Goal: Complete application form: Complete application form

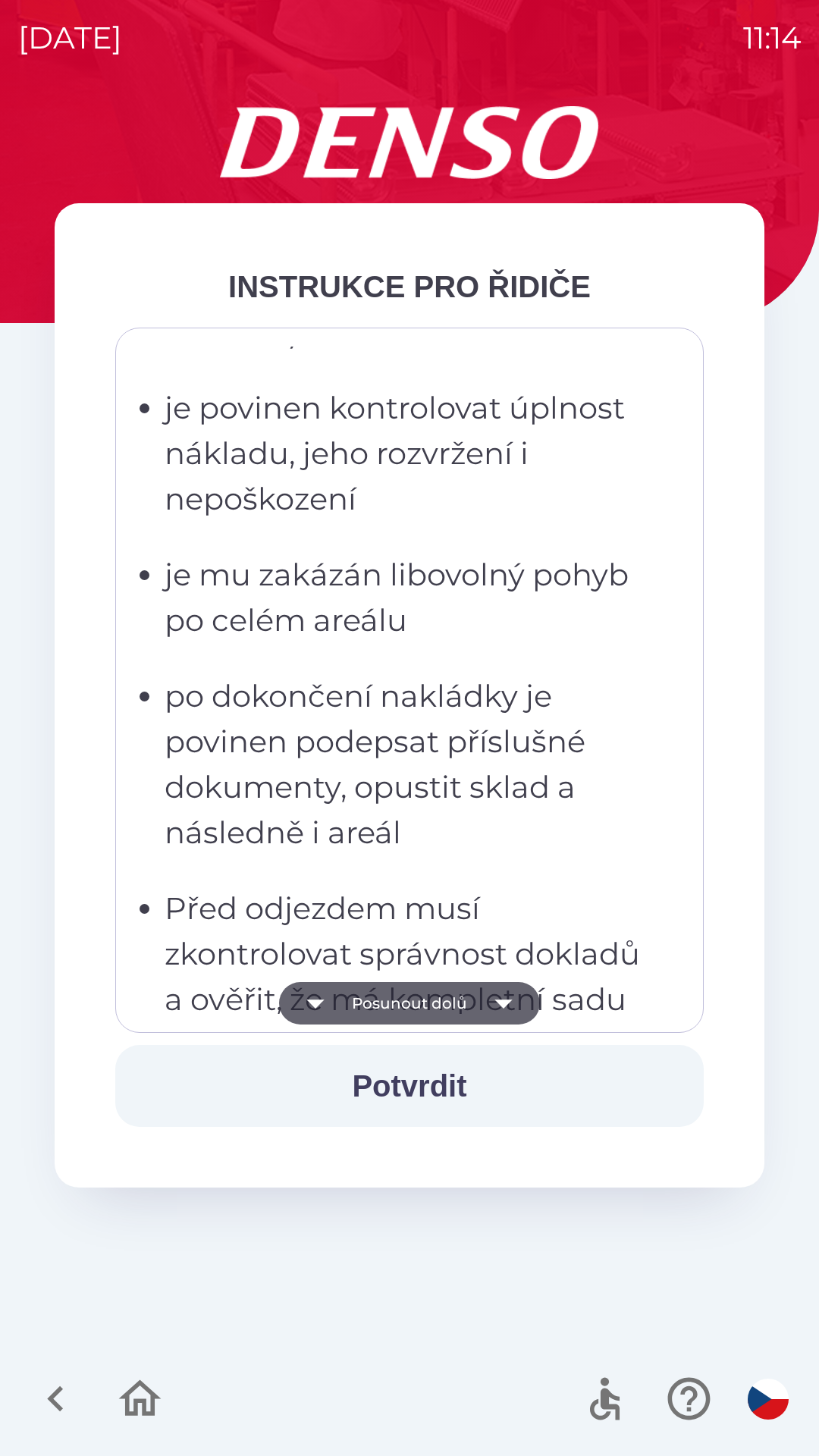
click at [385, 781] on p "po dokončení nakládky je povinen podepsat příslušné dokumenty, opustit sklad a …" at bounding box center [414, 764] width 499 height 182
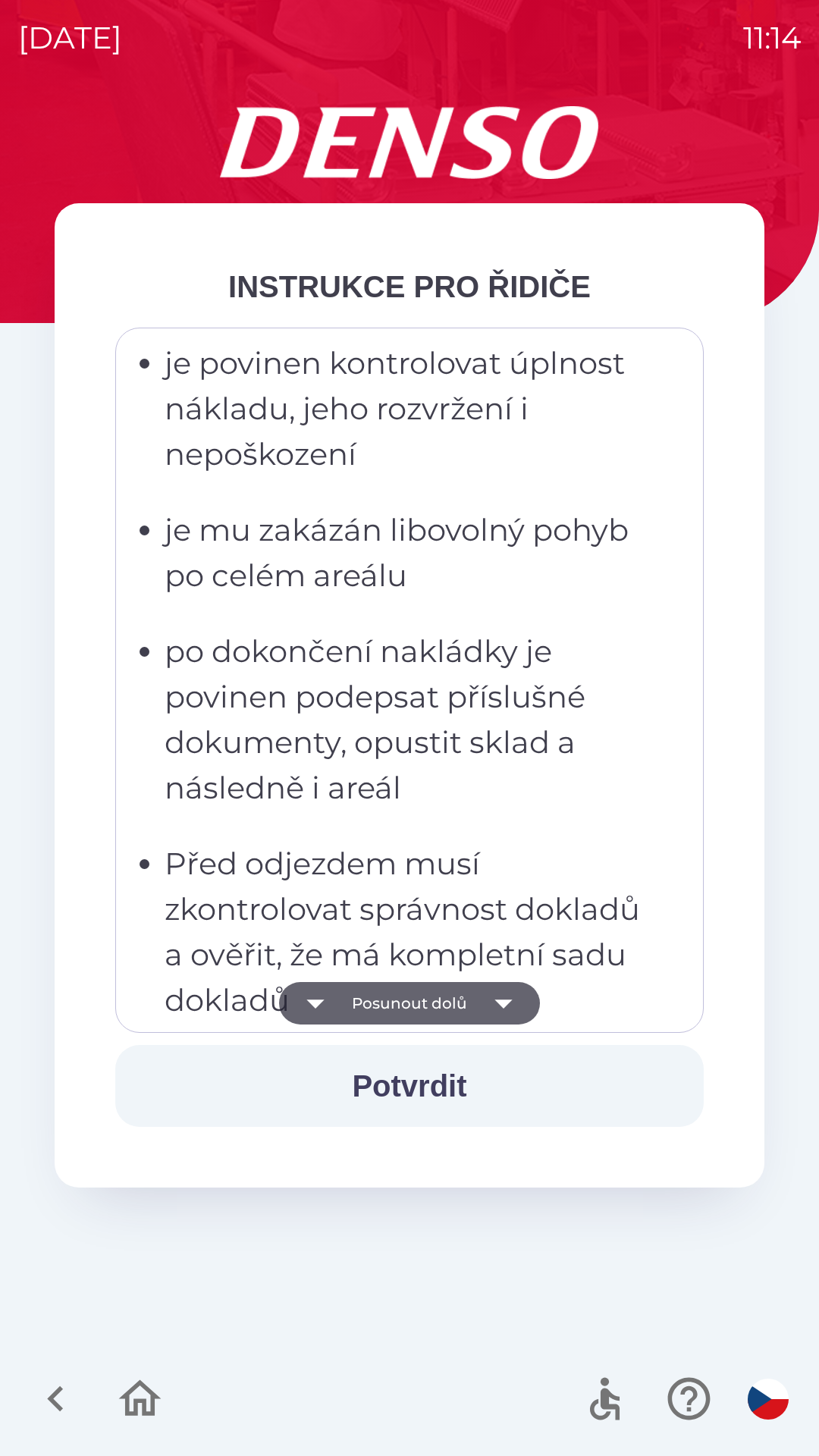
click at [405, 636] on p "po dokončení nakládky je povinen podepsat příslušné dokumenty, opustit sklad a …" at bounding box center [414, 719] width 499 height 182
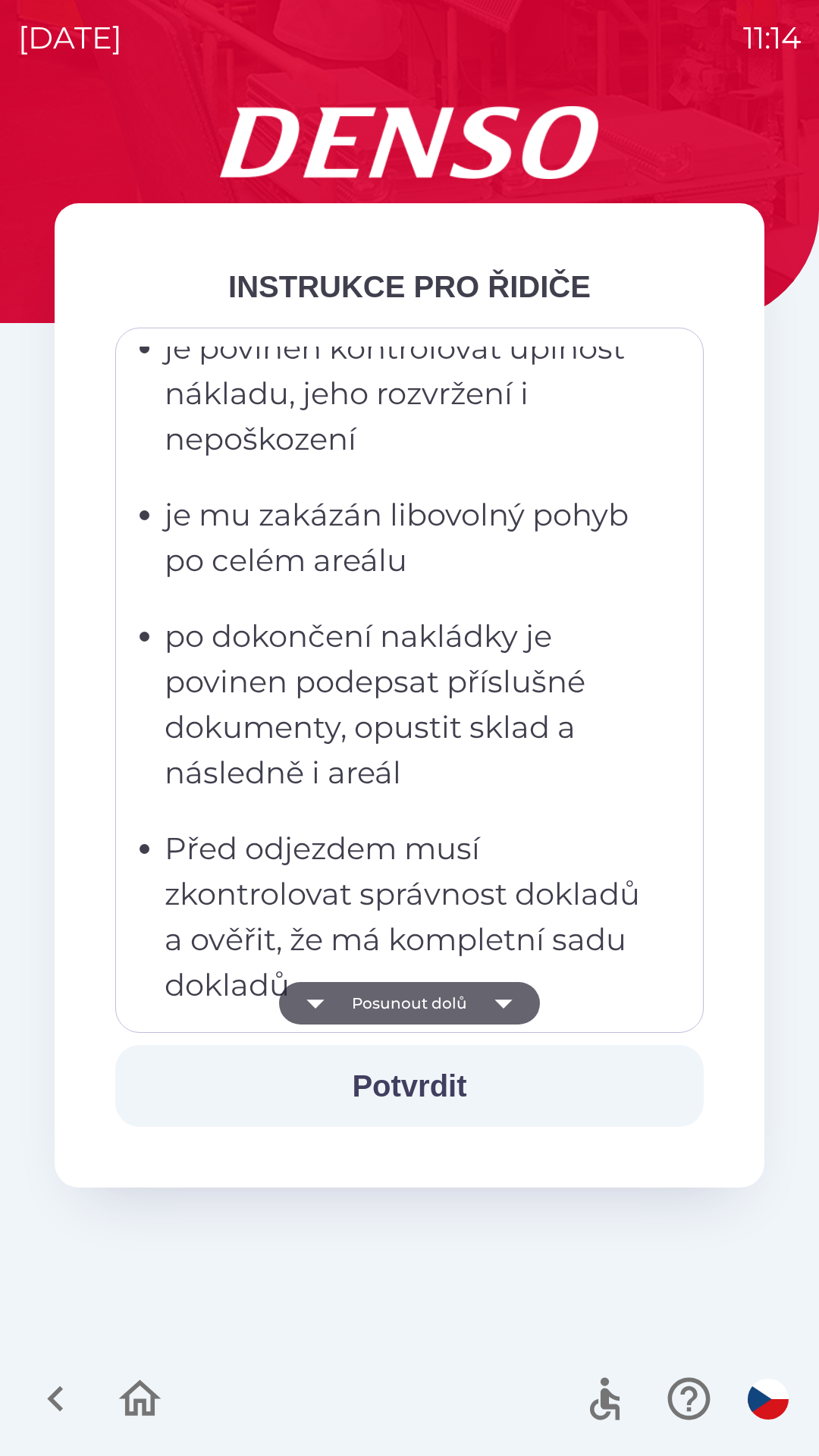
click at [403, 817] on ul "musí dbát pokynů zaměstnanců skladu musí zaměstnancům skladu sdělit, jakým způs…" at bounding box center [399, 386] width 529 height 1244
click at [414, 726] on p "po dokončení nakládky je povinen podepsat příslušné dokumenty, opustit sklad a …" at bounding box center [414, 704] width 499 height 182
click at [439, 576] on p "je mu zakázán libovolný pohyb po celém areálu" at bounding box center [414, 537] width 499 height 91
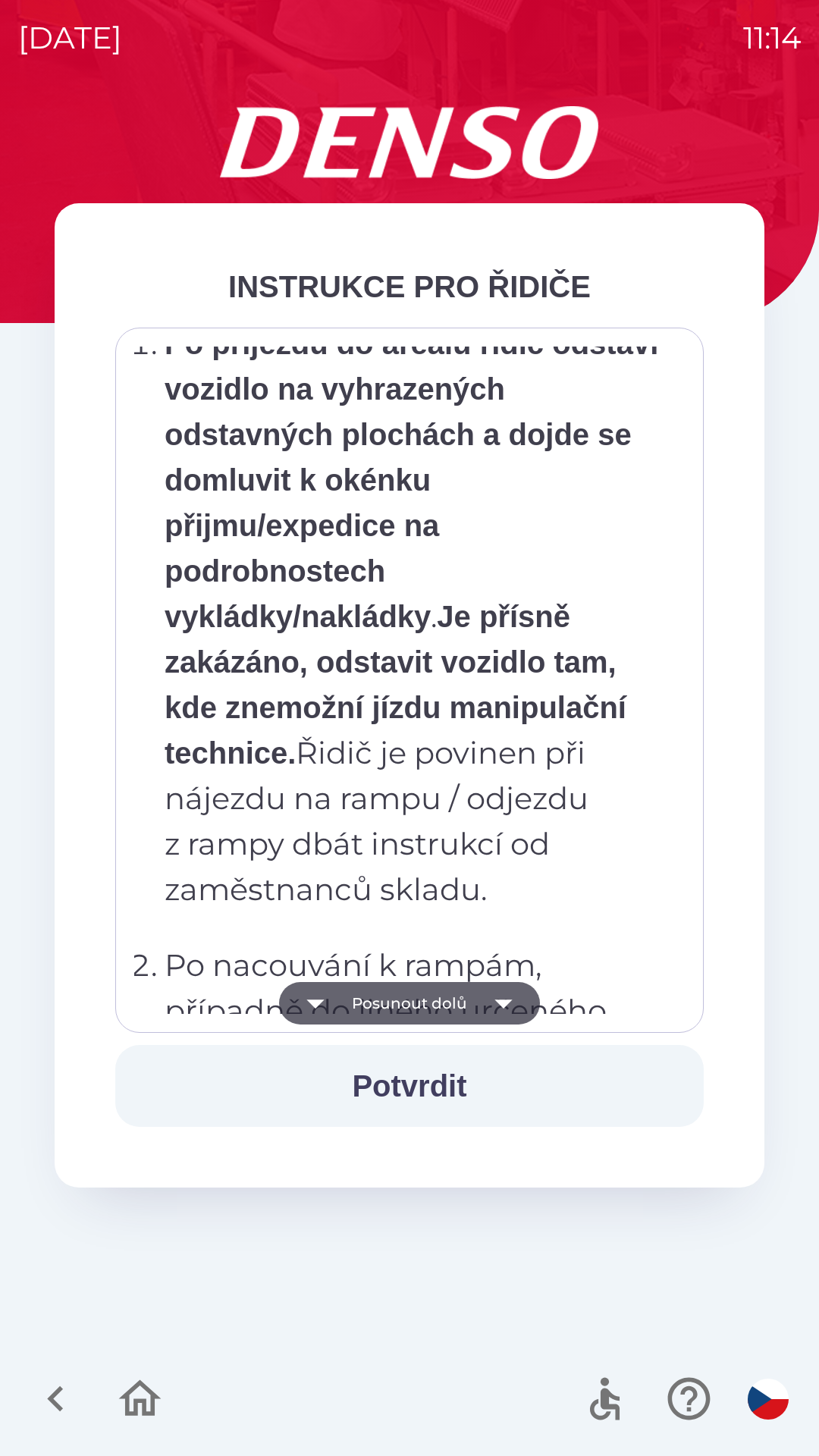
click at [438, 769] on strong "Je přísně zakázáno, odstavit vozidlo tam, kde znemožní jízdu manipulační techni…" at bounding box center [395, 684] width 462 height 170
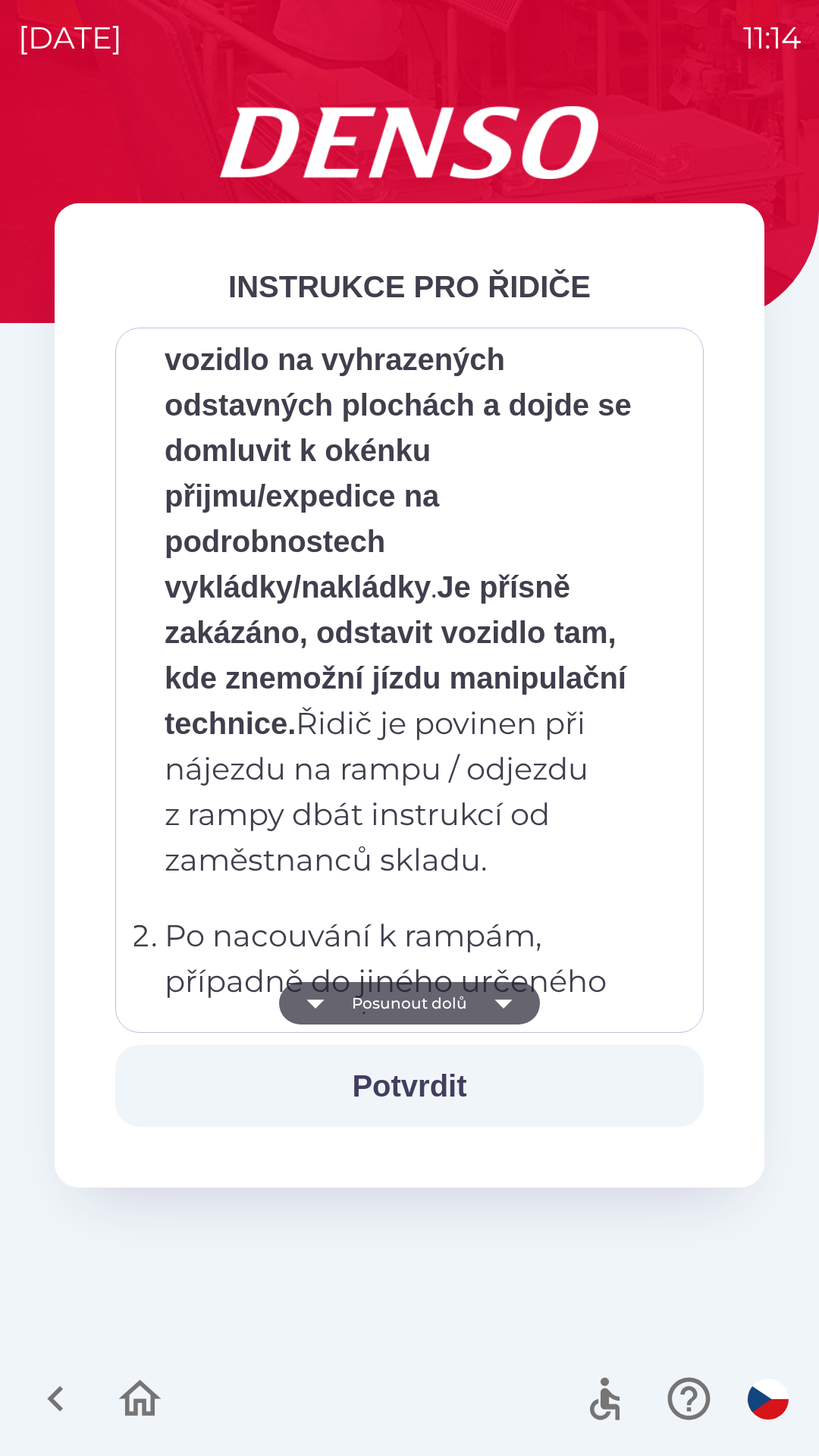
click at [463, 634] on p "Po příjezdu do areálu řidič odstaví vozidlo na vyhrazených odstavných plochách …" at bounding box center [414, 587] width 499 height 591
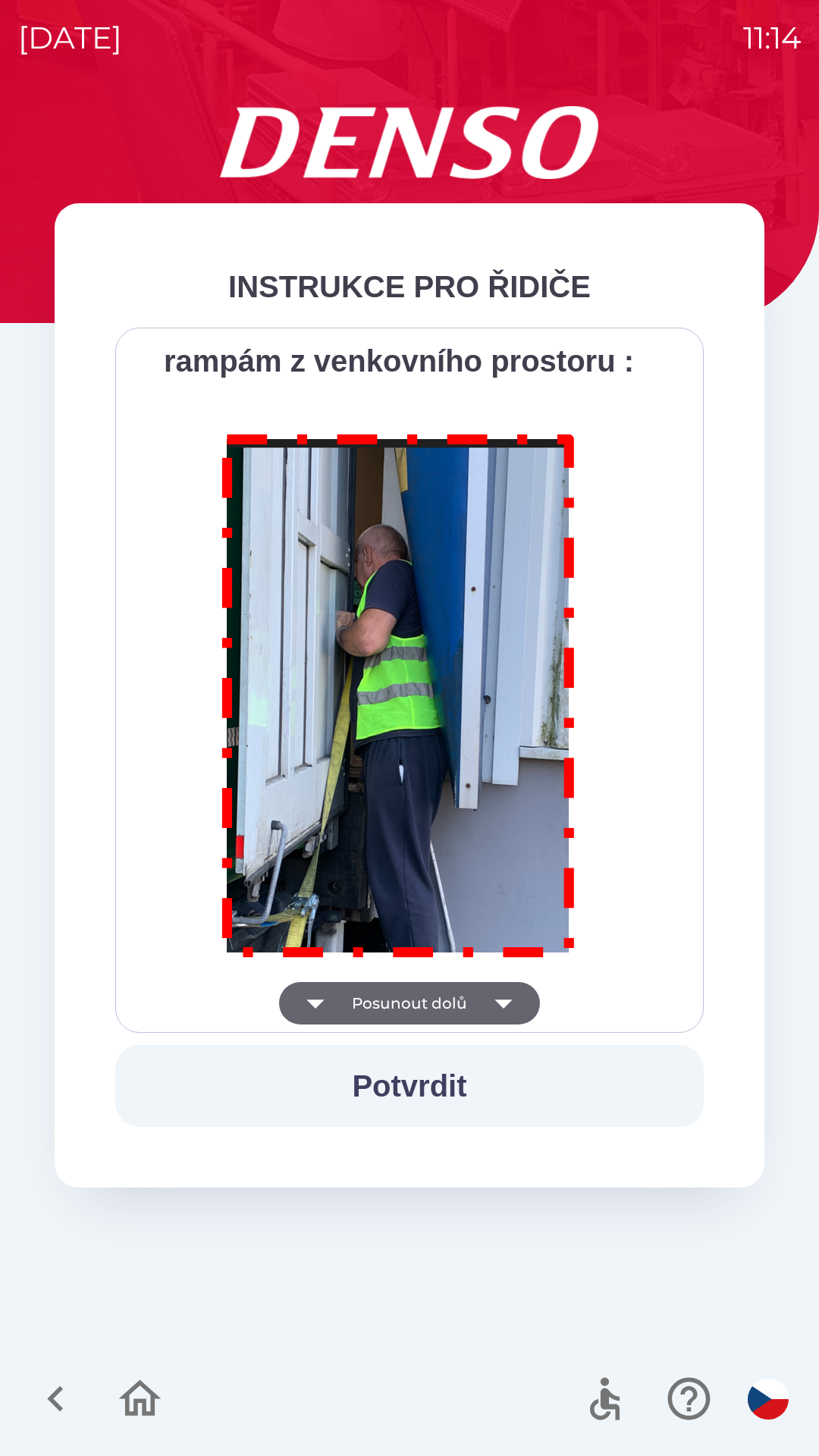
scroll to position [8520, 0]
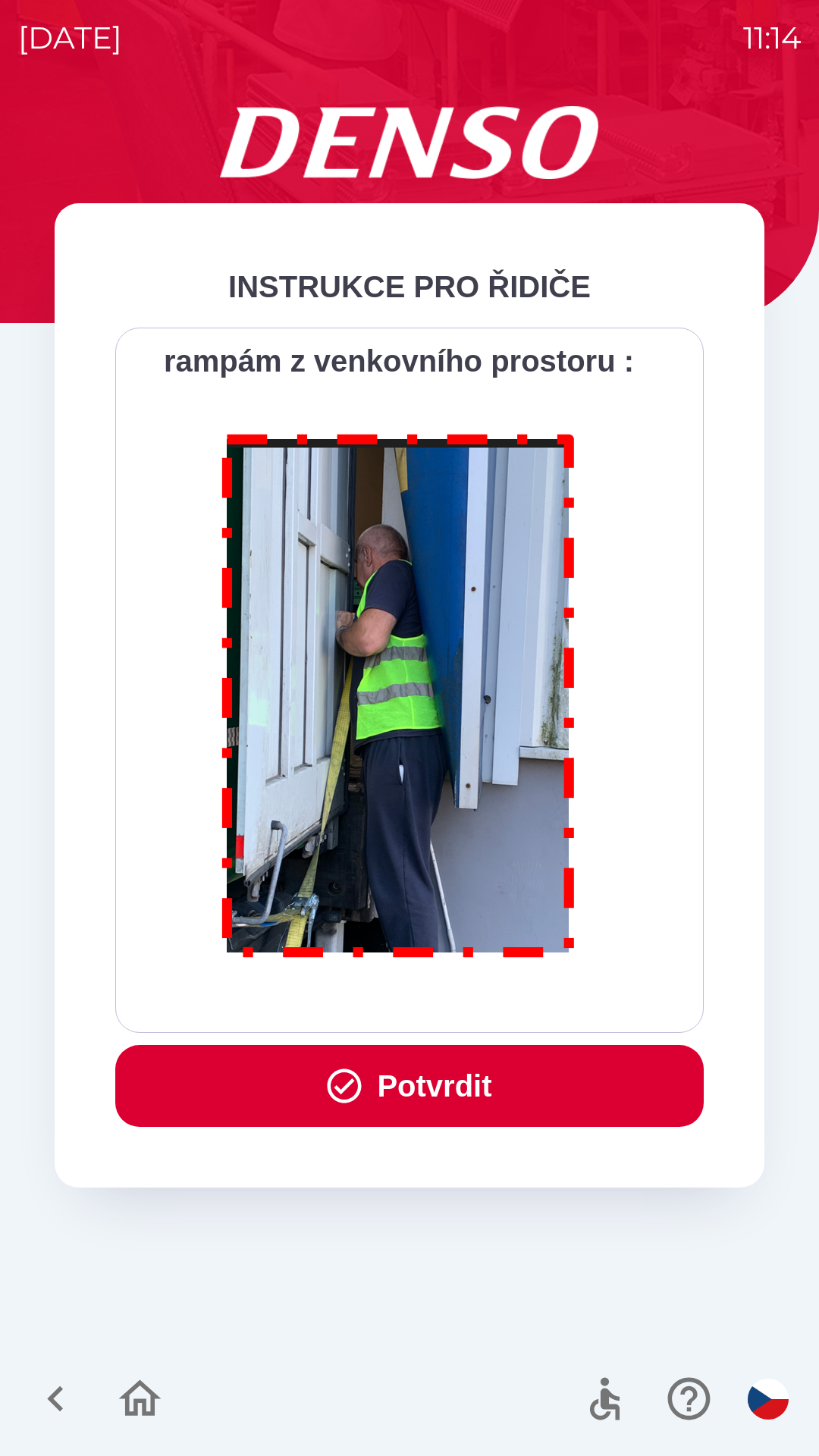
click at [463, 1079] on button "Potvrdit" at bounding box center [409, 1086] width 588 height 82
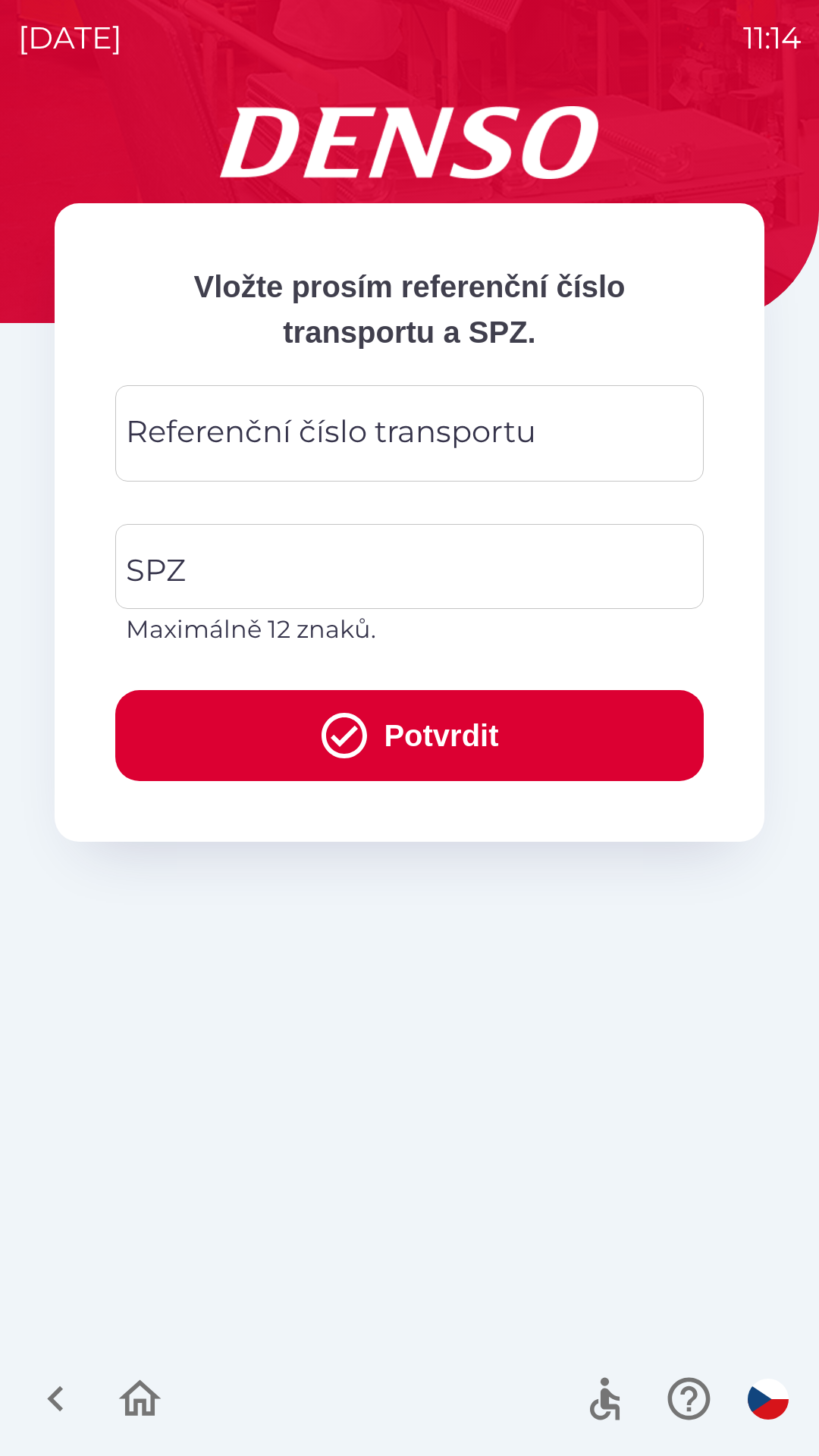
click at [402, 420] on div "Referenční číslo transportu Referenční číslo transportu" at bounding box center [409, 434] width 588 height 97
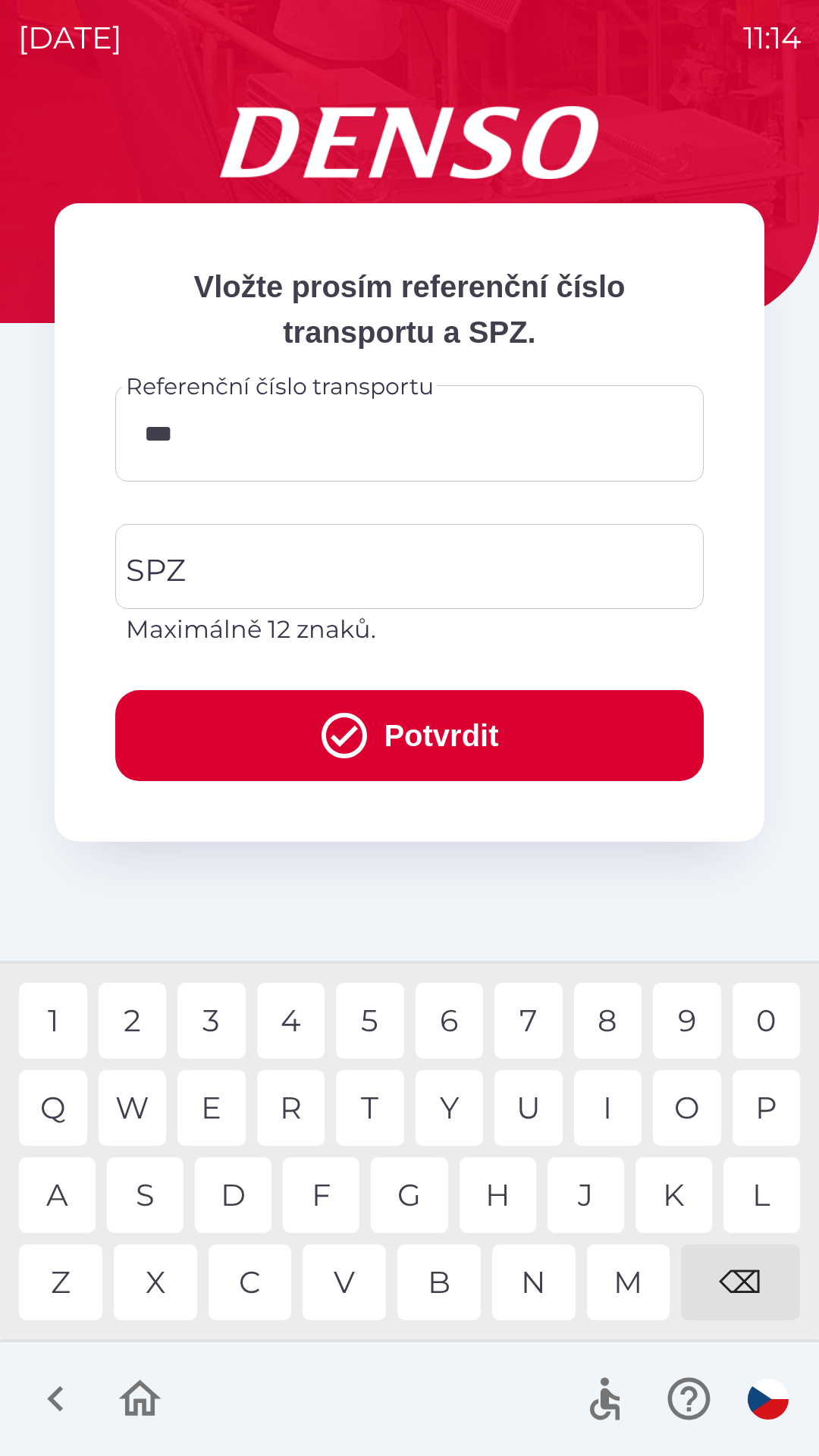
click at [305, 1006] on div "4" at bounding box center [291, 1020] width 68 height 76
click at [764, 1014] on div "0" at bounding box center [767, 1020] width 68 height 76
type input "*******"
click at [237, 563] on input "SPZ" at bounding box center [398, 567] width 552 height 72
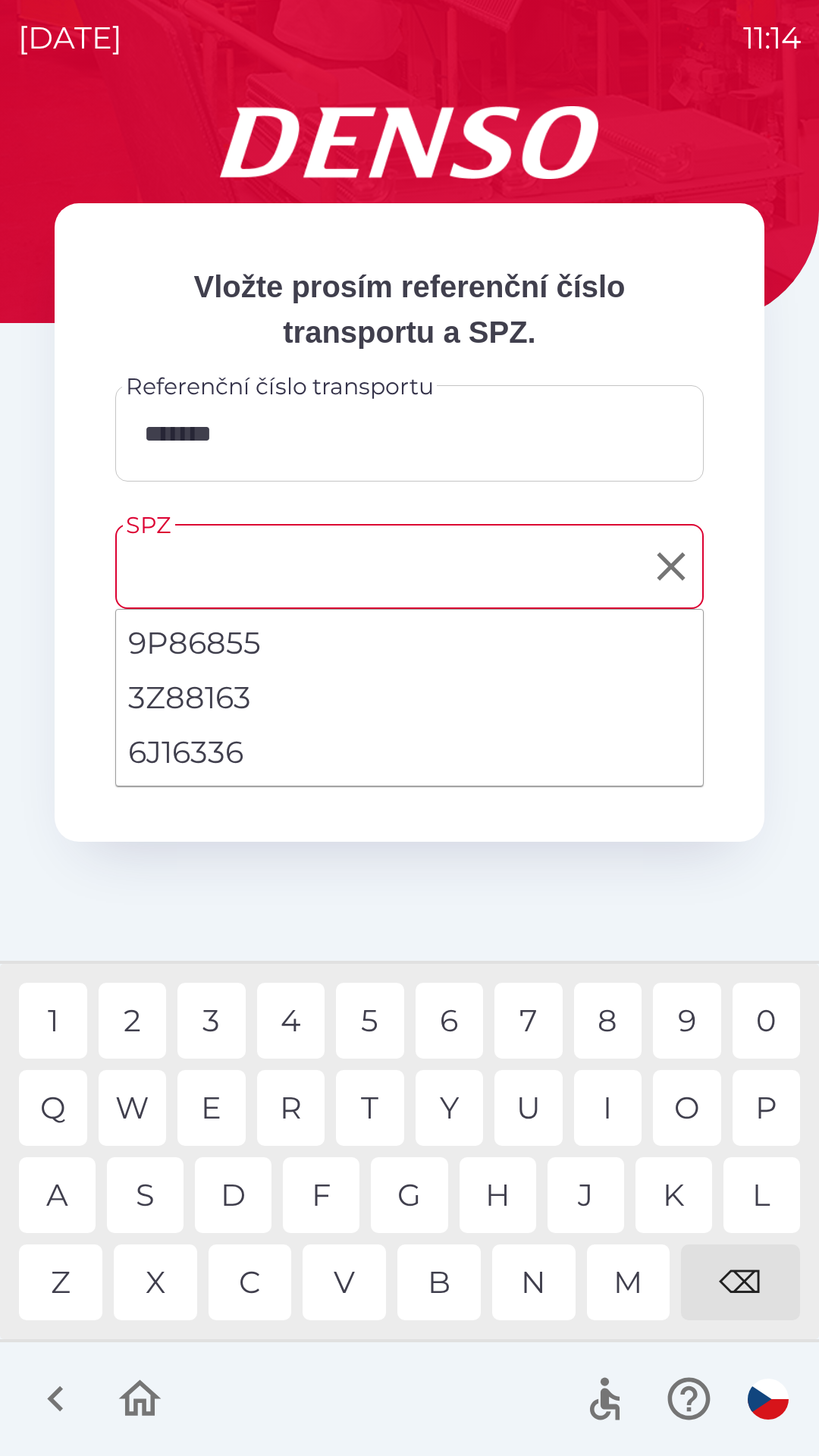
click at [230, 743] on li "6J16336" at bounding box center [409, 753] width 587 height 55
type input "*******"
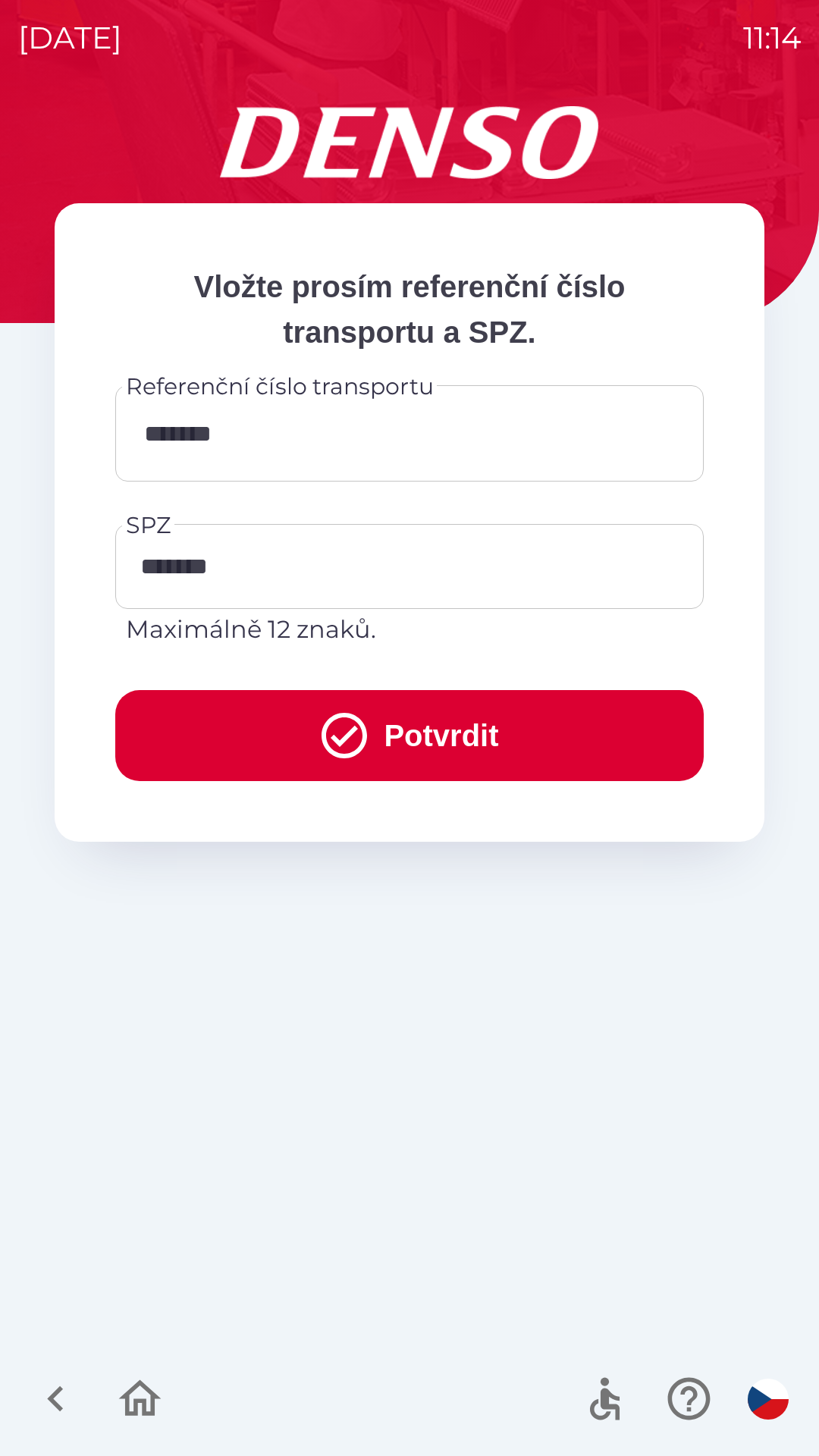
click at [450, 735] on button "Potvrdit" at bounding box center [409, 735] width 588 height 91
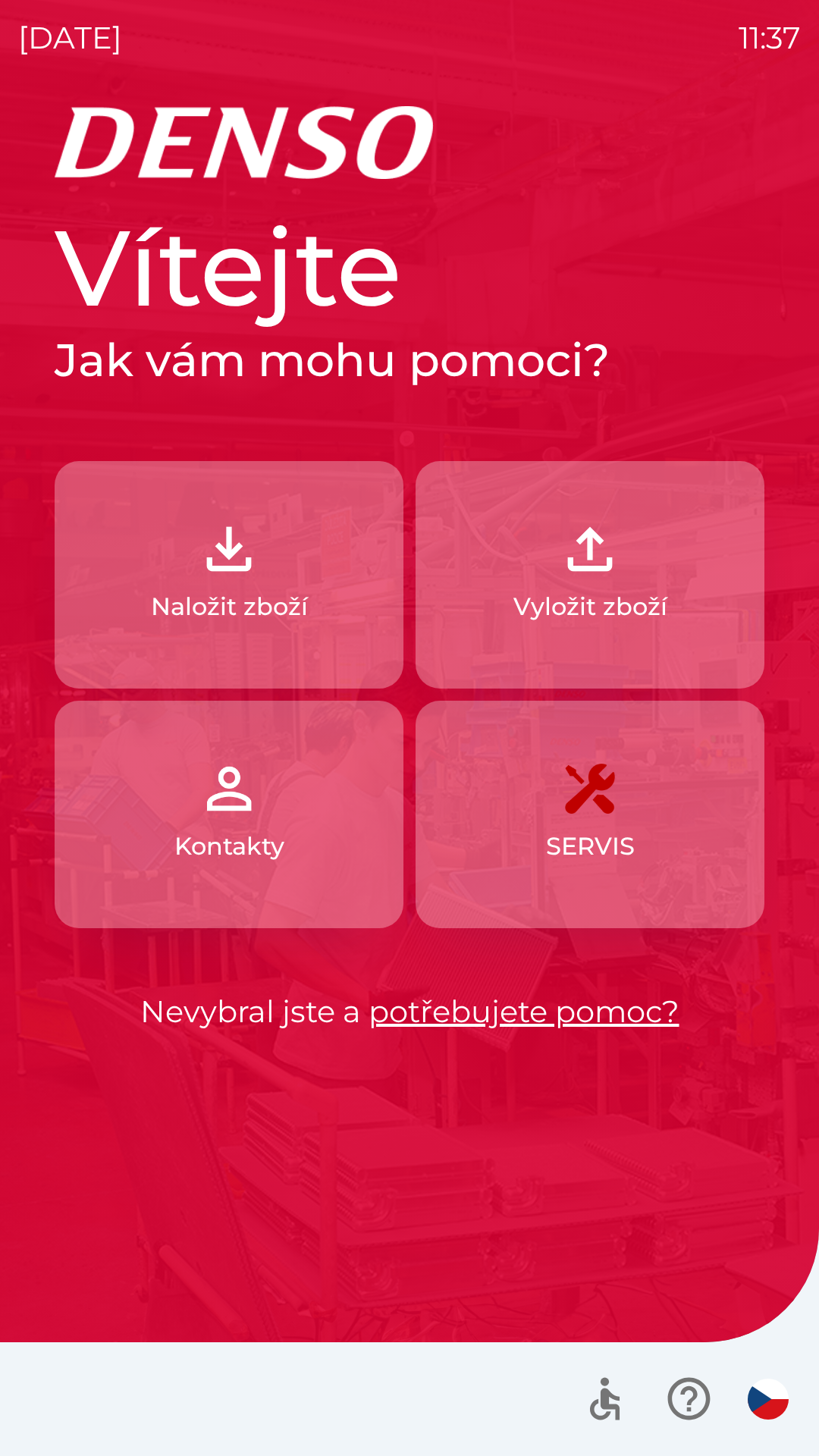
click at [174, 583] on button "Naložit zboží" at bounding box center [229, 574] width 349 height 227
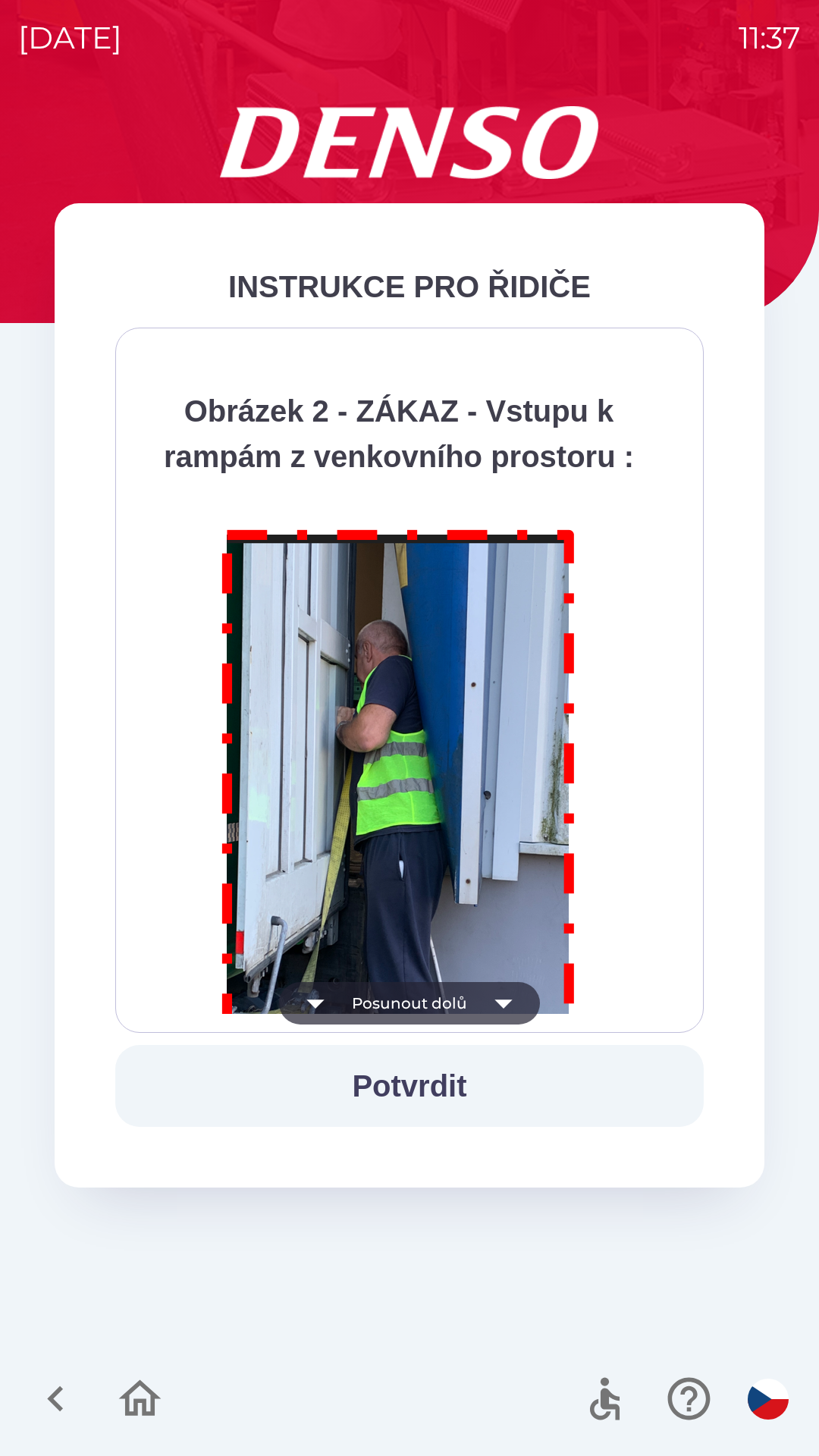
scroll to position [8520, 0]
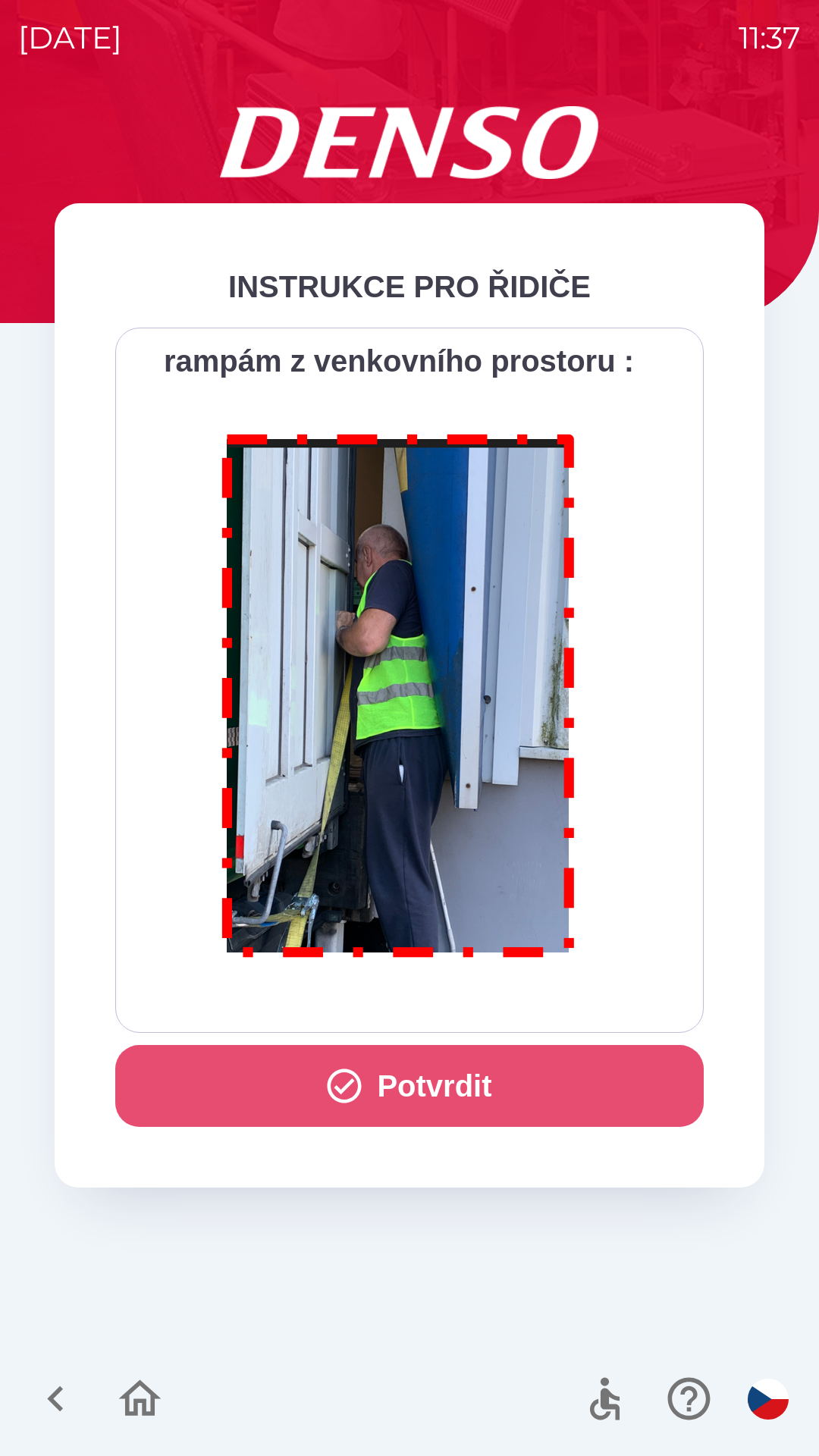
click at [273, 1070] on button "Potvrdit" at bounding box center [409, 1086] width 588 height 82
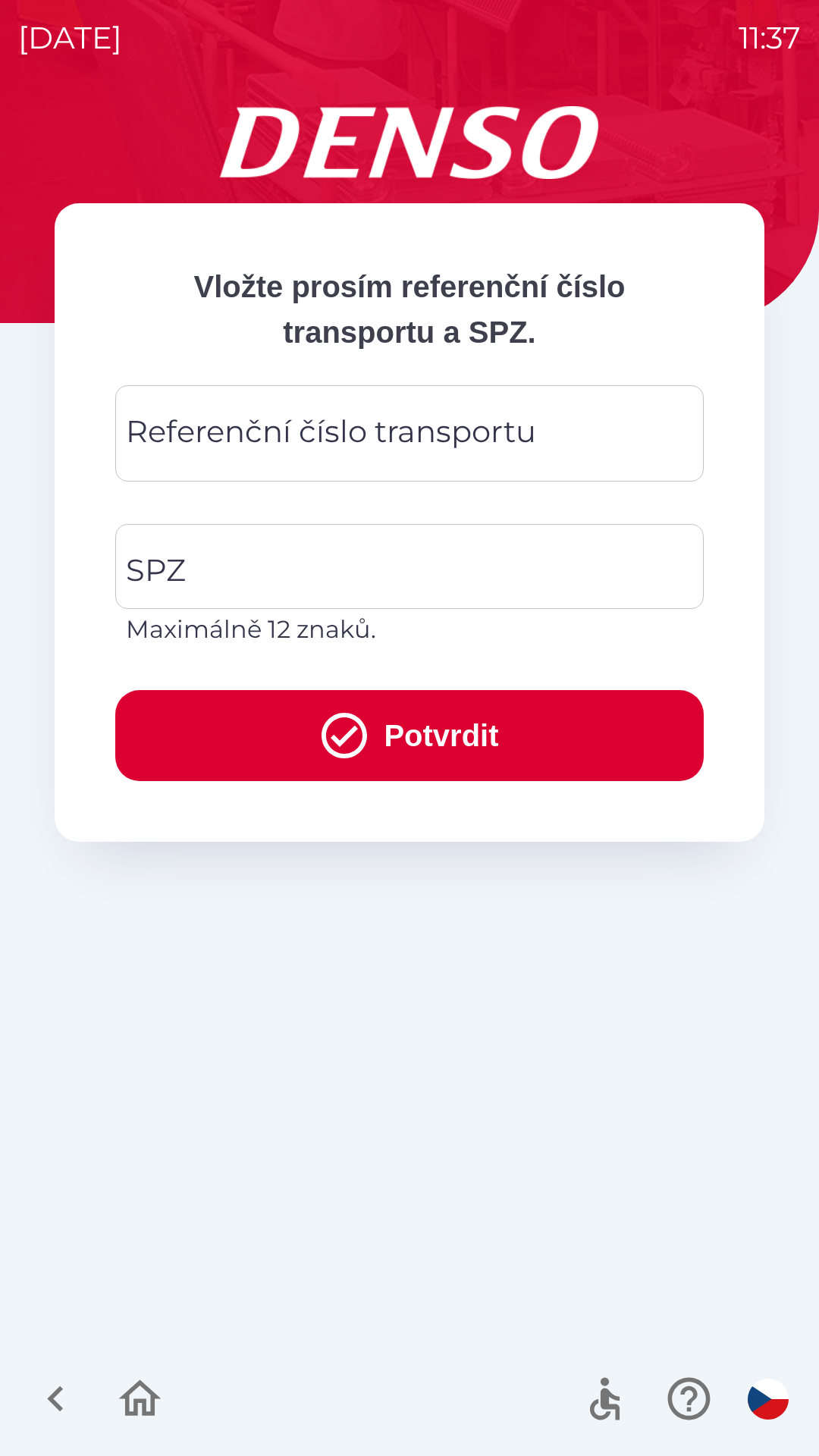
click at [411, 449] on div "Referenční číslo transportu Referenční číslo transportu" at bounding box center [409, 434] width 588 height 97
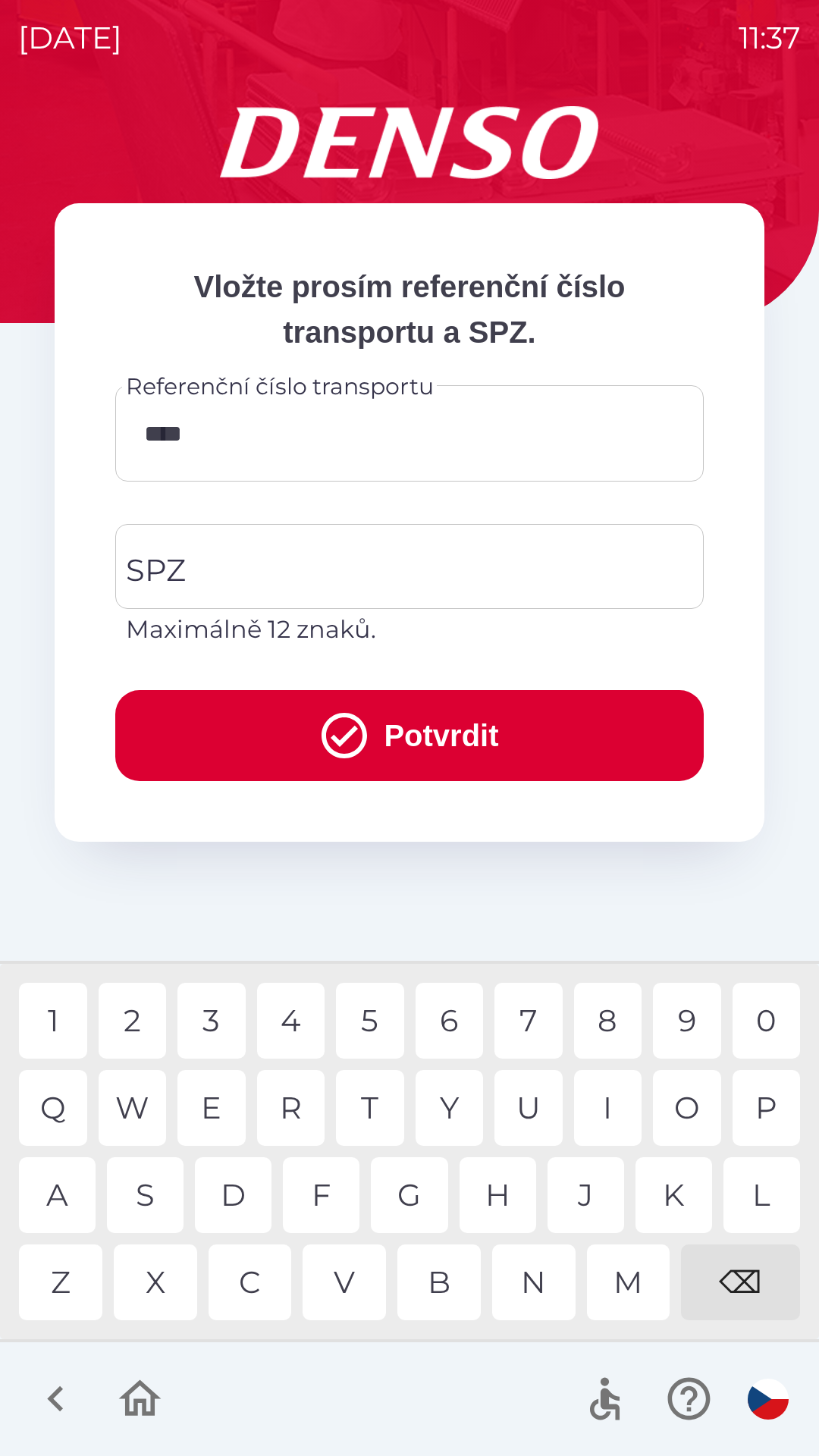
click at [683, 1019] on div "9" at bounding box center [687, 1020] width 68 height 76
click at [458, 1023] on div "6" at bounding box center [449, 1020] width 68 height 76
type input "******"
click at [383, 1011] on div "5" at bounding box center [370, 1020] width 68 height 76
click at [404, 574] on input "SPZ" at bounding box center [398, 567] width 552 height 72
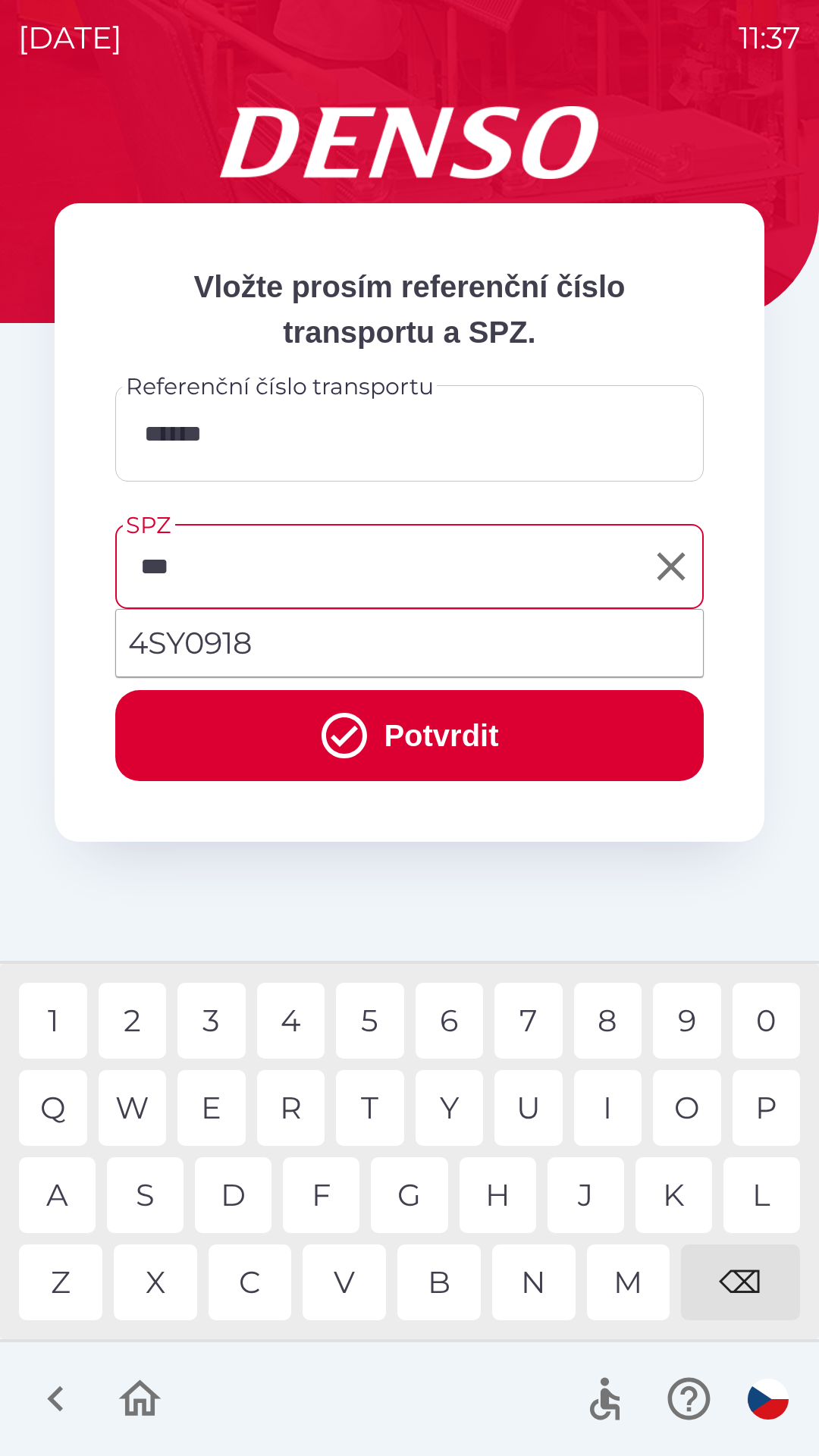
click at [444, 1087] on div "Y" at bounding box center [449, 1107] width 68 height 76
click at [688, 1018] on div "9" at bounding box center [687, 1020] width 68 height 76
type input "*******"
click at [603, 1013] on div "8" at bounding box center [608, 1020] width 68 height 76
click at [559, 736] on button "Potvrdit" at bounding box center [409, 735] width 588 height 91
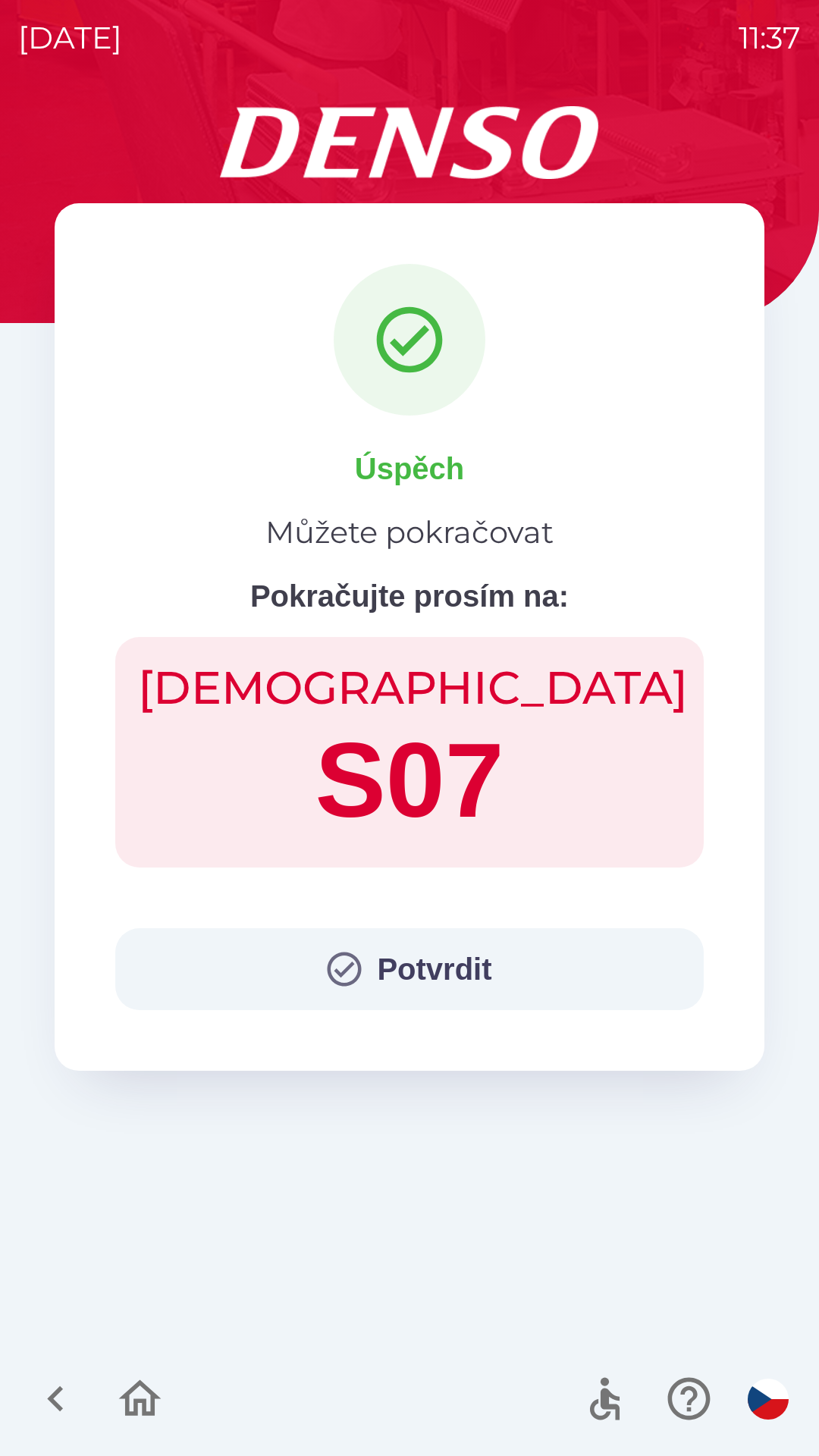
click at [451, 972] on button "Potvrdit" at bounding box center [409, 969] width 588 height 82
